Goal: Navigation & Orientation: Go to known website

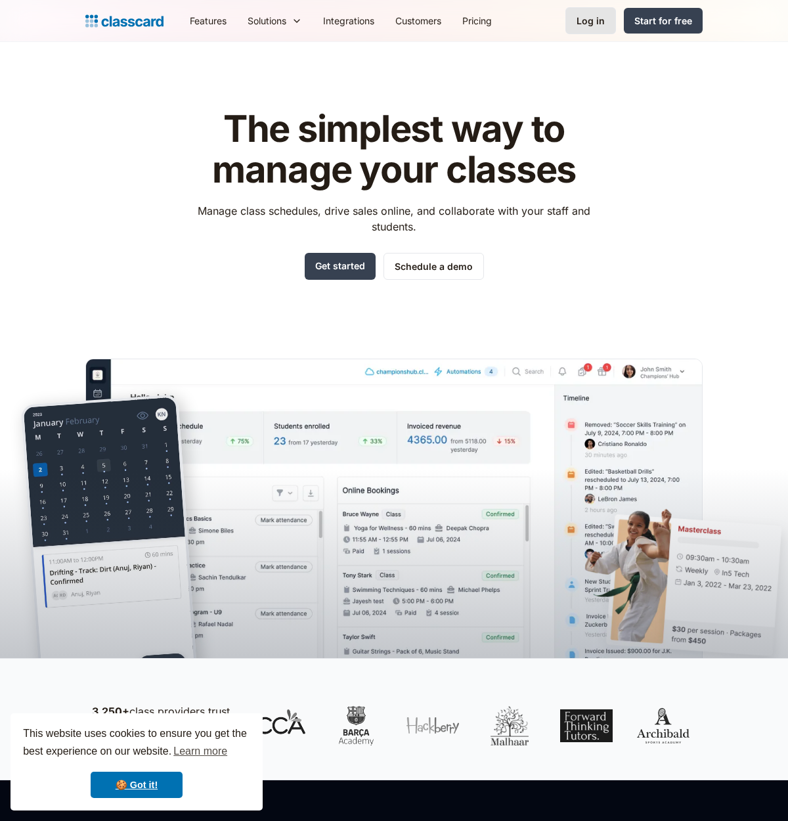
click at [582, 24] on div "Log in" at bounding box center [591, 21] width 28 height 14
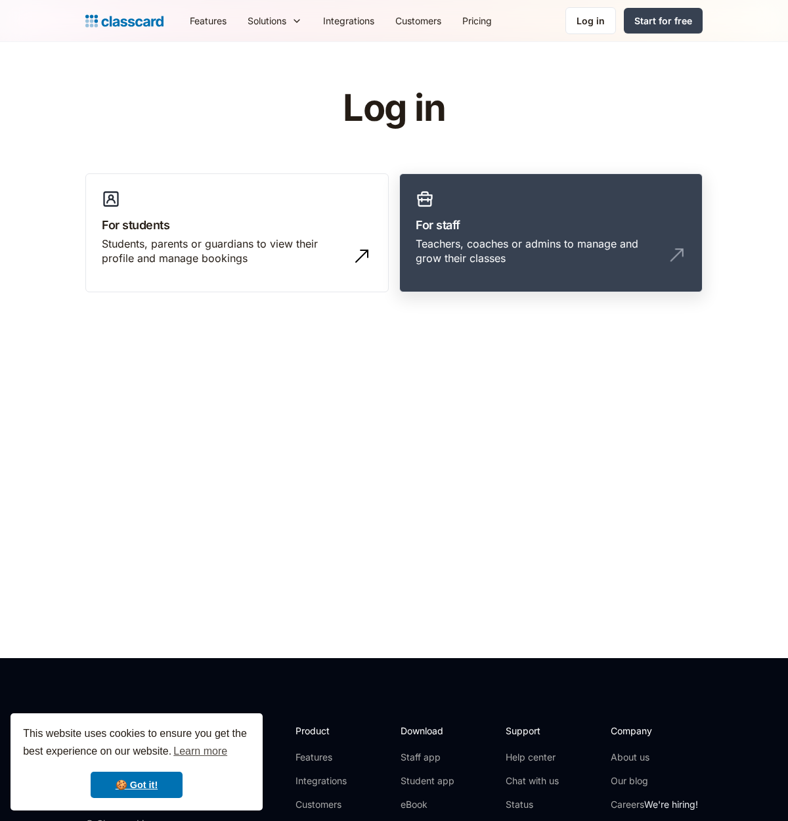
click at [500, 217] on h3 "For staff" at bounding box center [551, 225] width 271 height 18
